Goal: Task Accomplishment & Management: Complete application form

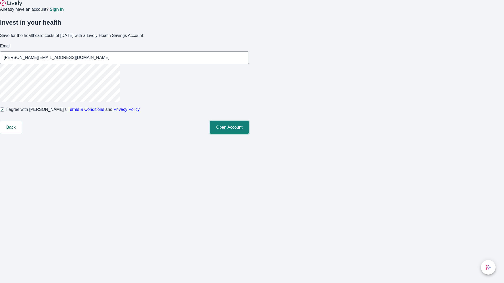
click at [249, 134] on button "Open Account" at bounding box center [229, 127] width 39 height 13
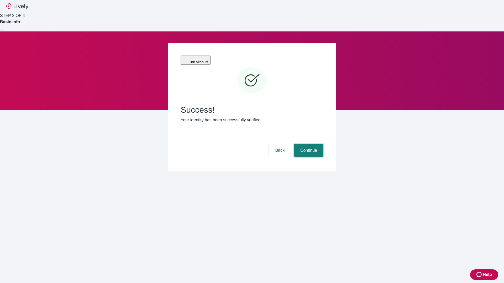
click at [308, 144] on button "Continue" at bounding box center [308, 150] width 29 height 13
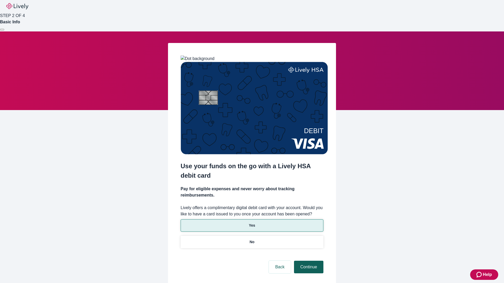
click at [252, 223] on p "Yes" at bounding box center [252, 226] width 6 height 6
click at [308, 261] on button "Continue" at bounding box center [308, 267] width 29 height 13
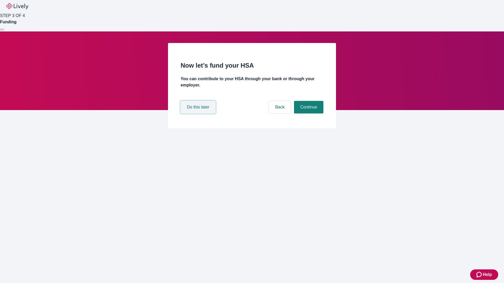
click at [199, 114] on button "Do this later" at bounding box center [197, 107] width 35 height 13
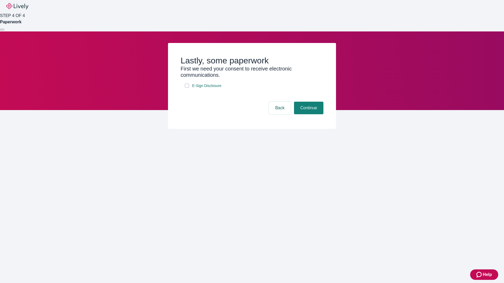
click at [187, 88] on input "E-Sign Disclosure" at bounding box center [187, 86] width 4 height 4
checkbox input "true"
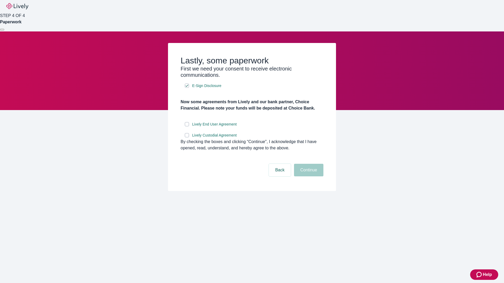
click at [187, 126] on input "Lively End User Agreement" at bounding box center [187, 124] width 4 height 4
checkbox input "true"
click at [187, 137] on input "Lively Custodial Agreement" at bounding box center [187, 135] width 4 height 4
checkbox input "true"
click at [308, 177] on button "Continue" at bounding box center [308, 170] width 29 height 13
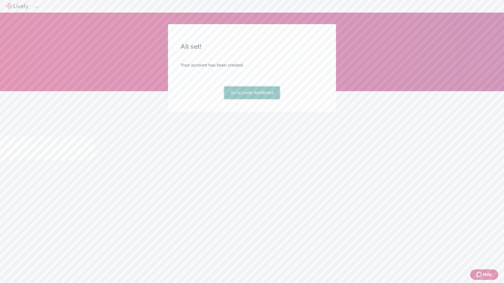
click at [252, 99] on link "Go to Lively dashboard" at bounding box center [252, 93] width 56 height 13
